Goal: Complete application form

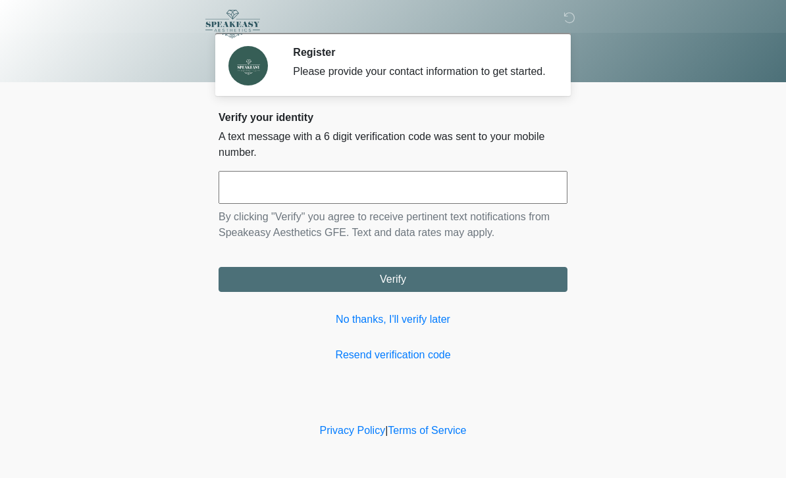
click at [291, 195] on input "text" at bounding box center [392, 187] width 349 height 33
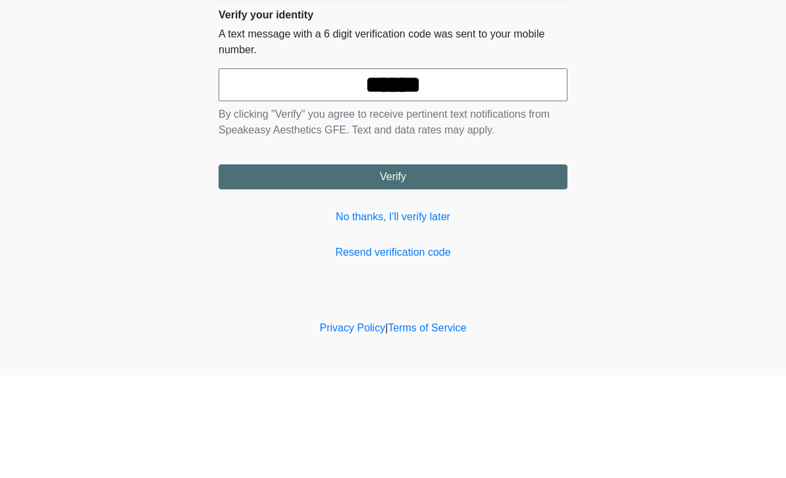
type input "******"
click at [413, 267] on button "Verify" at bounding box center [392, 279] width 349 height 25
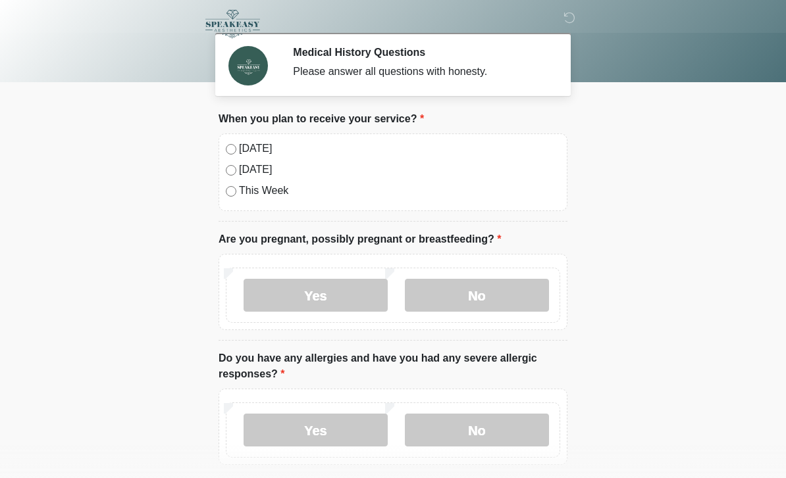
click at [467, 301] on label "No" at bounding box center [477, 295] width 144 height 33
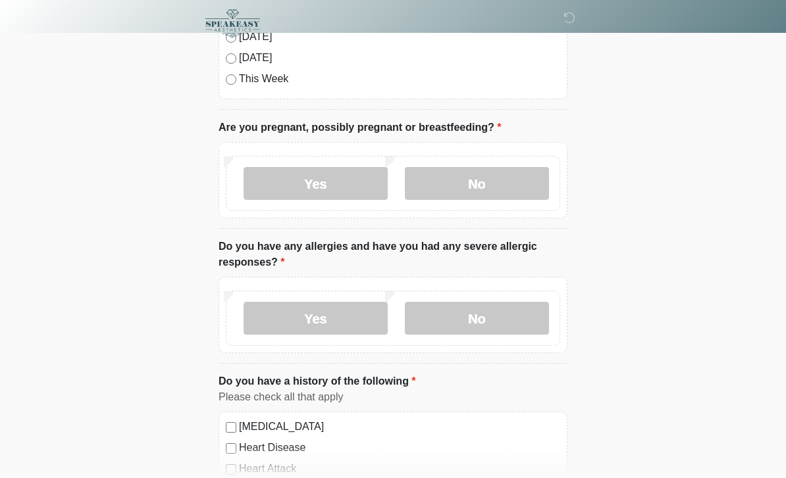
scroll to position [116, 0]
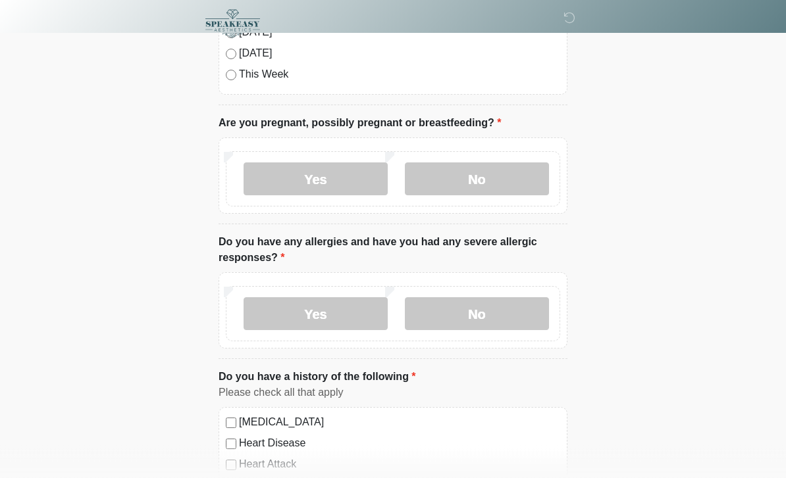
click at [330, 312] on label "Yes" at bounding box center [315, 314] width 144 height 33
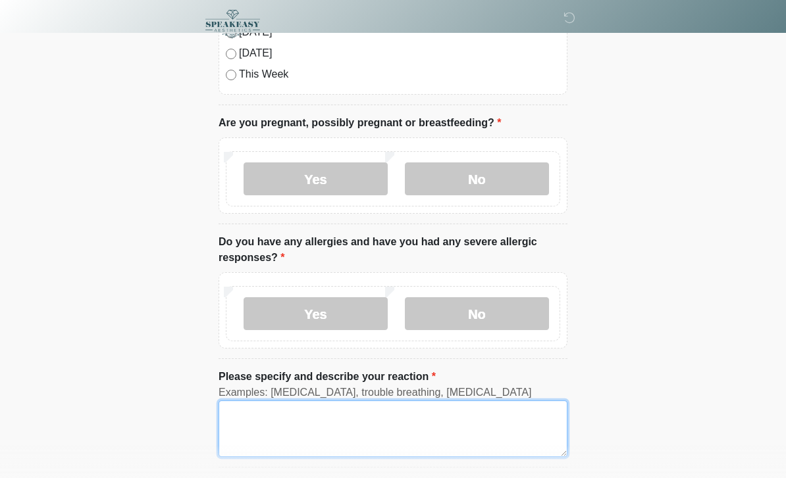
click at [309, 422] on textarea "Please specify and describe your reaction" at bounding box center [392, 429] width 349 height 57
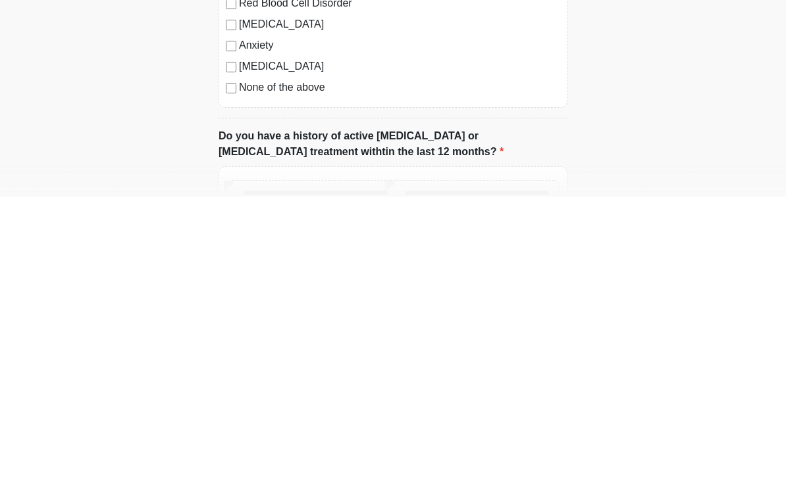
type textarea "********"
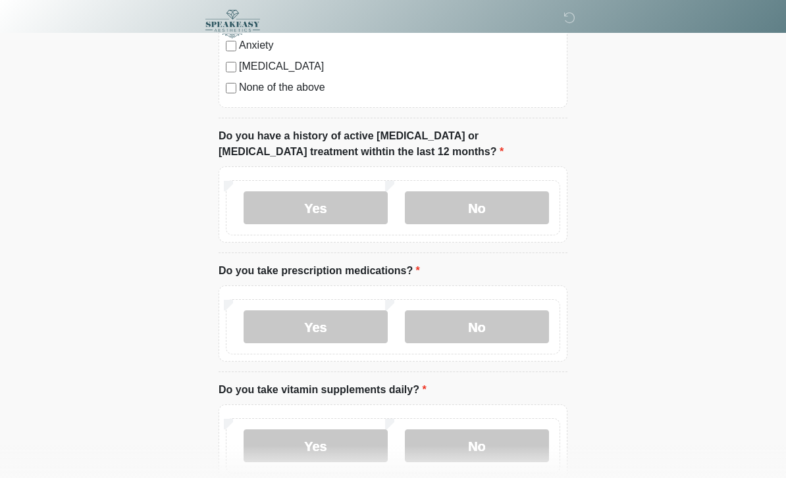
click at [474, 201] on label "No" at bounding box center [477, 207] width 144 height 33
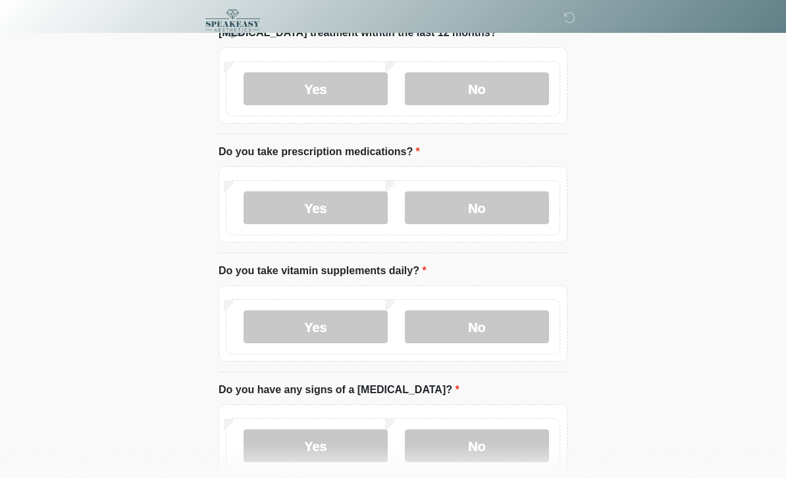
click at [330, 203] on label "Yes" at bounding box center [315, 208] width 144 height 33
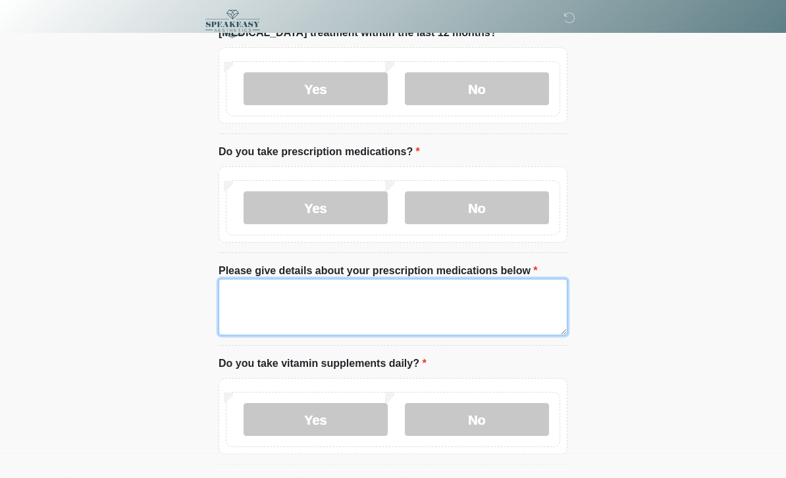
click at [303, 291] on textarea "Please give details about your prescription medications below" at bounding box center [392, 307] width 349 height 57
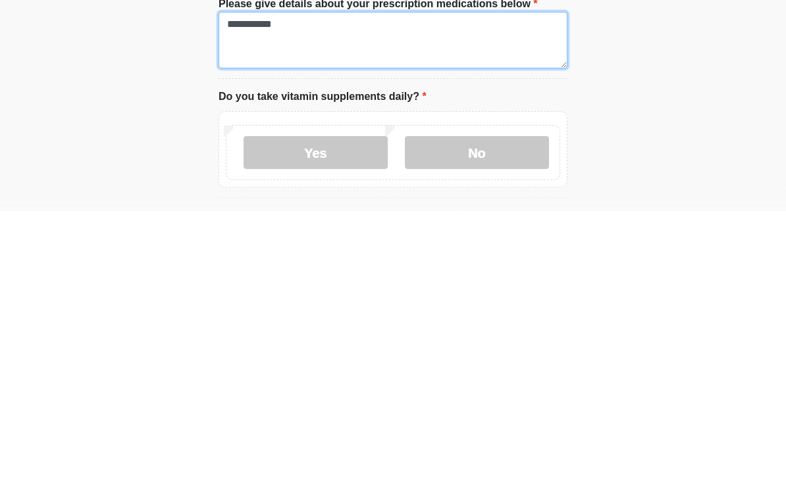
type textarea "**********"
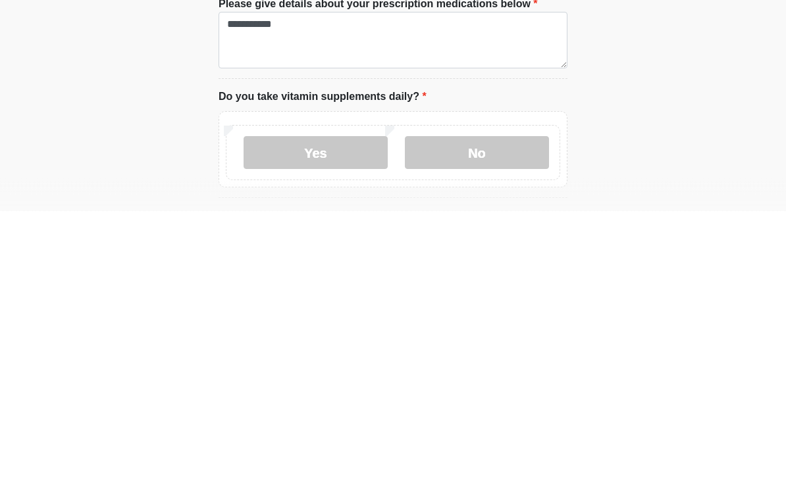
click at [344, 404] on label "Yes" at bounding box center [315, 420] width 144 height 33
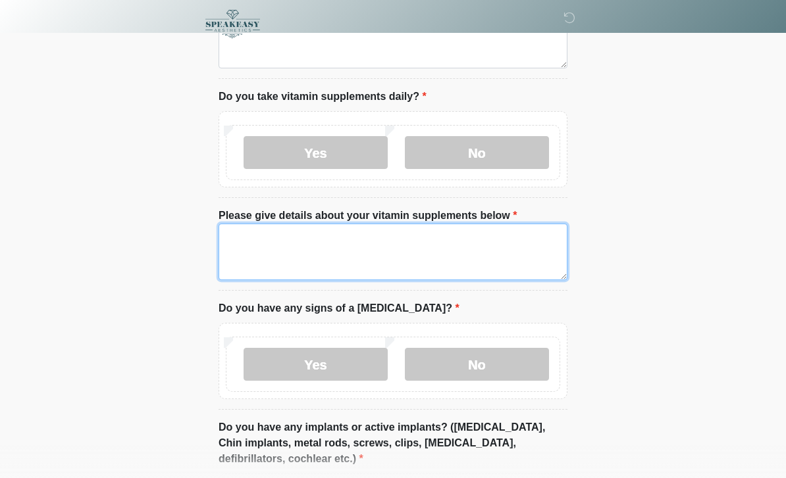
click at [360, 247] on textarea "Please give details about your vitamin supplements below" at bounding box center [392, 252] width 349 height 57
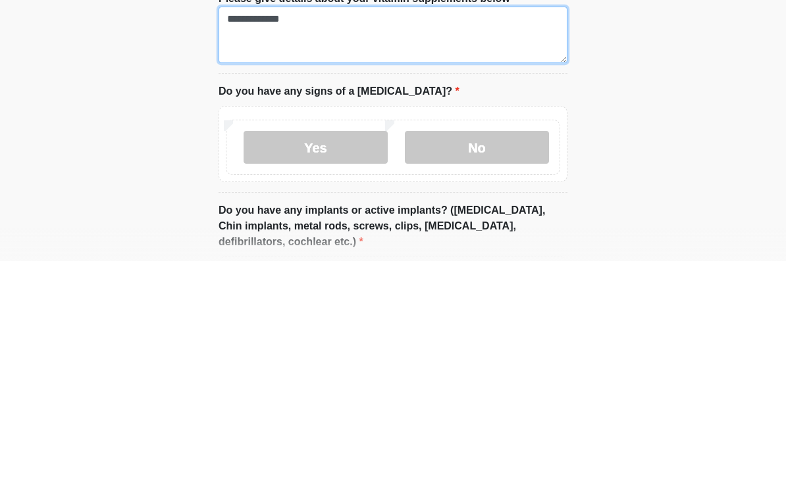
type textarea "**********"
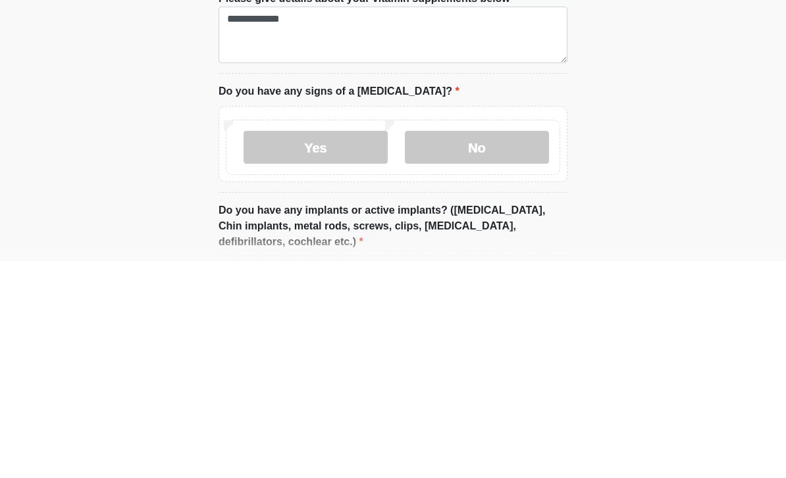
click at [486, 348] on label "No" at bounding box center [477, 364] width 144 height 33
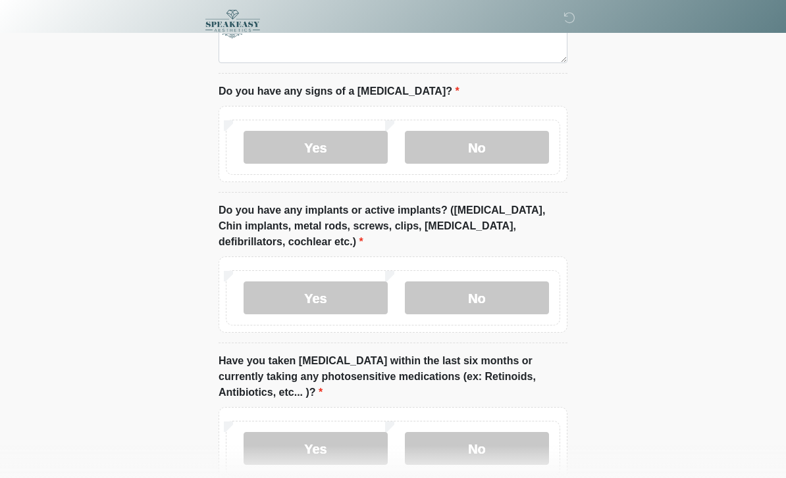
click at [313, 293] on label "Yes" at bounding box center [315, 298] width 144 height 33
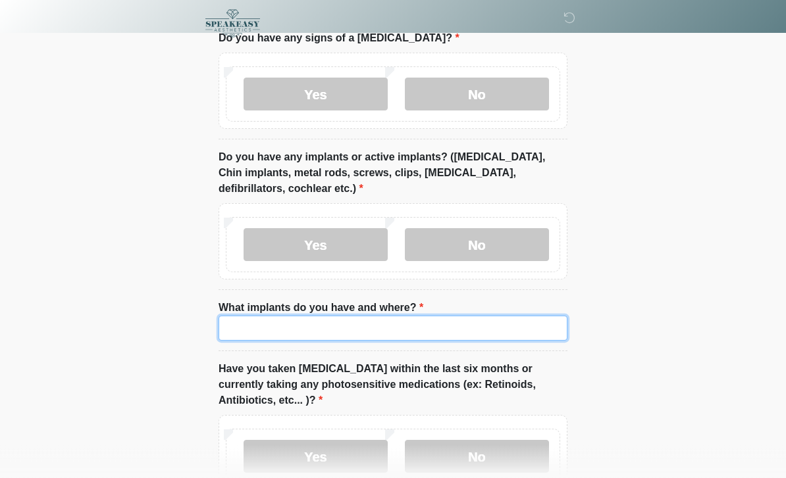
click at [409, 326] on input "What implants do you have and where?" at bounding box center [392, 329] width 349 height 25
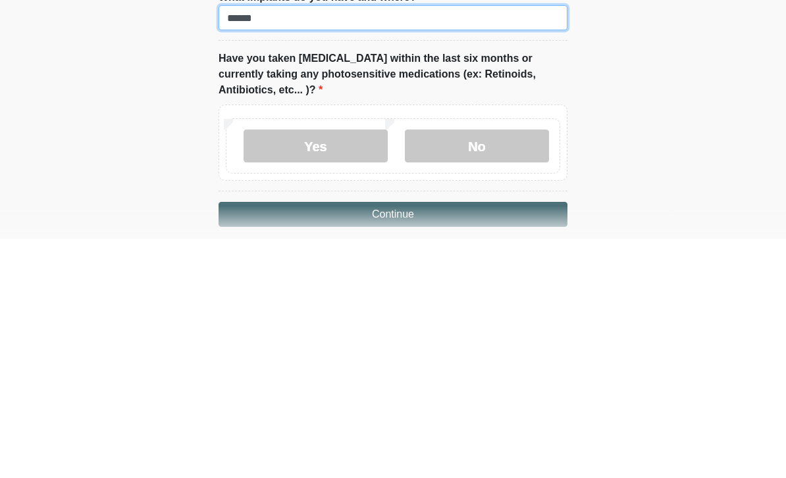
scroll to position [1482, 0]
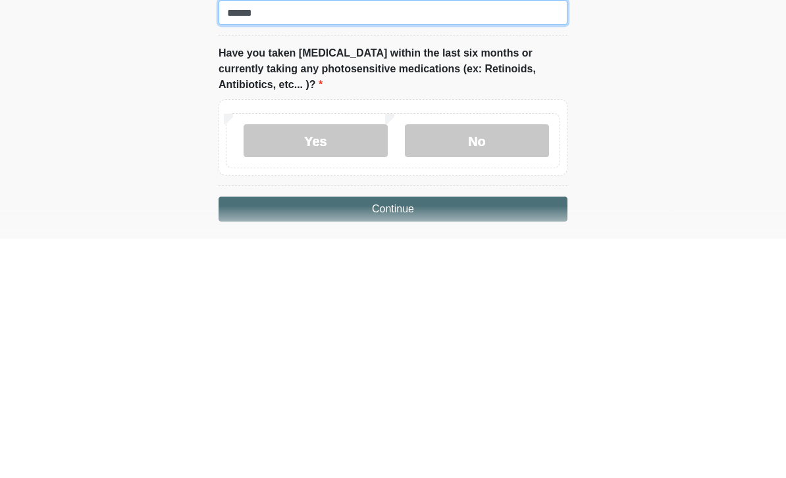
type input "******"
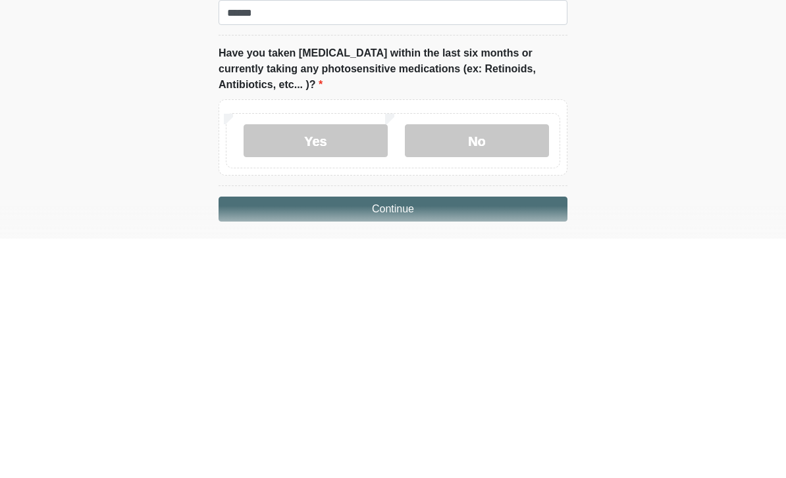
click at [496, 364] on label "No" at bounding box center [477, 380] width 144 height 33
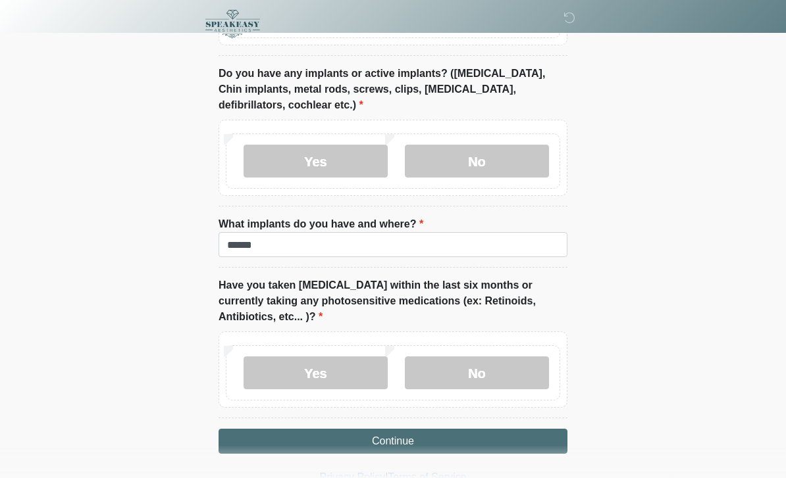
click at [324, 365] on label "Yes" at bounding box center [315, 373] width 144 height 33
click at [347, 442] on button "Continue" at bounding box center [392, 441] width 349 height 25
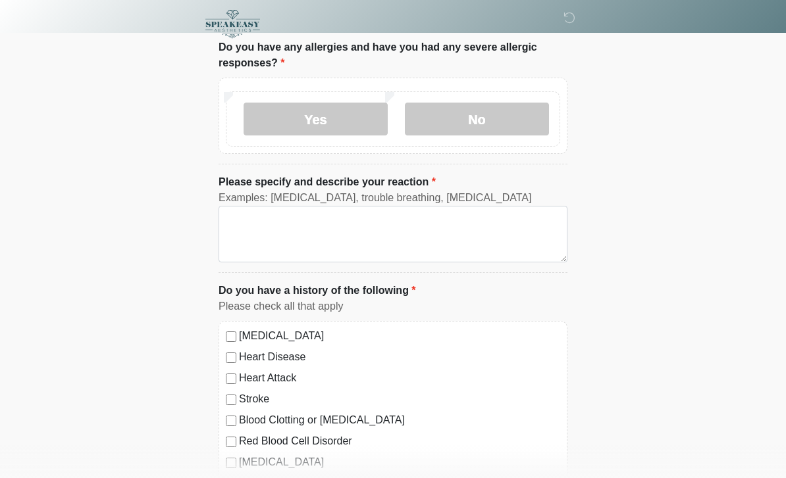
scroll to position [0, 0]
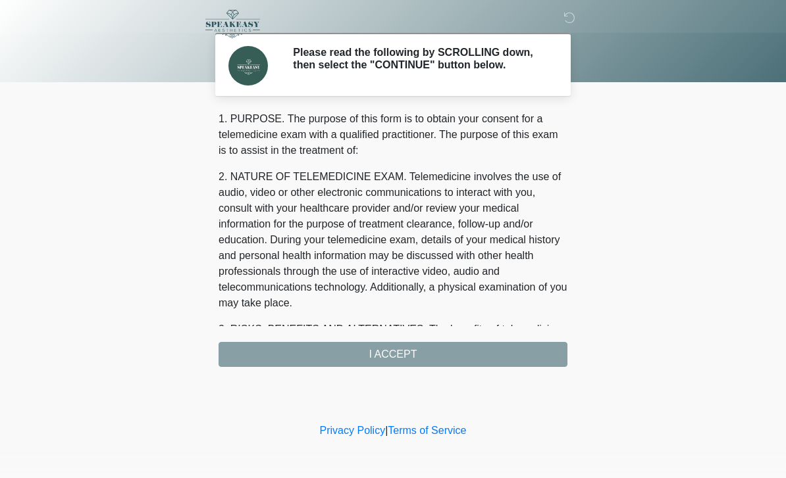
click at [410, 354] on div "1. PURPOSE. The purpose of this form is to obtain your consent for a telemedici…" at bounding box center [392, 239] width 349 height 256
click at [383, 347] on div "1. PURPOSE. The purpose of this form is to obtain your consent for a telemedici…" at bounding box center [392, 239] width 349 height 256
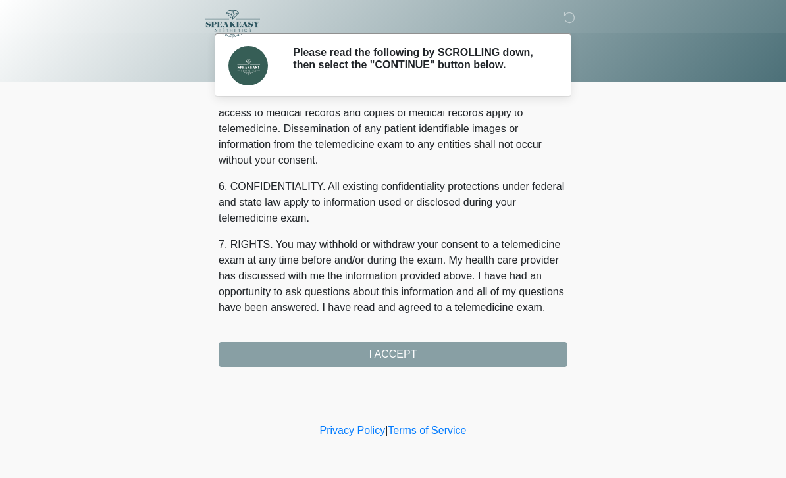
click at [412, 355] on button "I ACCEPT" at bounding box center [392, 354] width 349 height 25
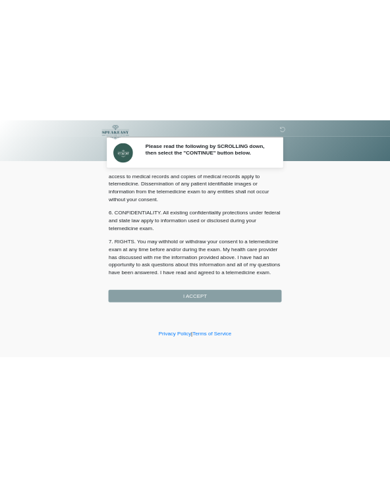
scroll to position [474, 0]
